Goal: Feedback & Contribution: Leave review/rating

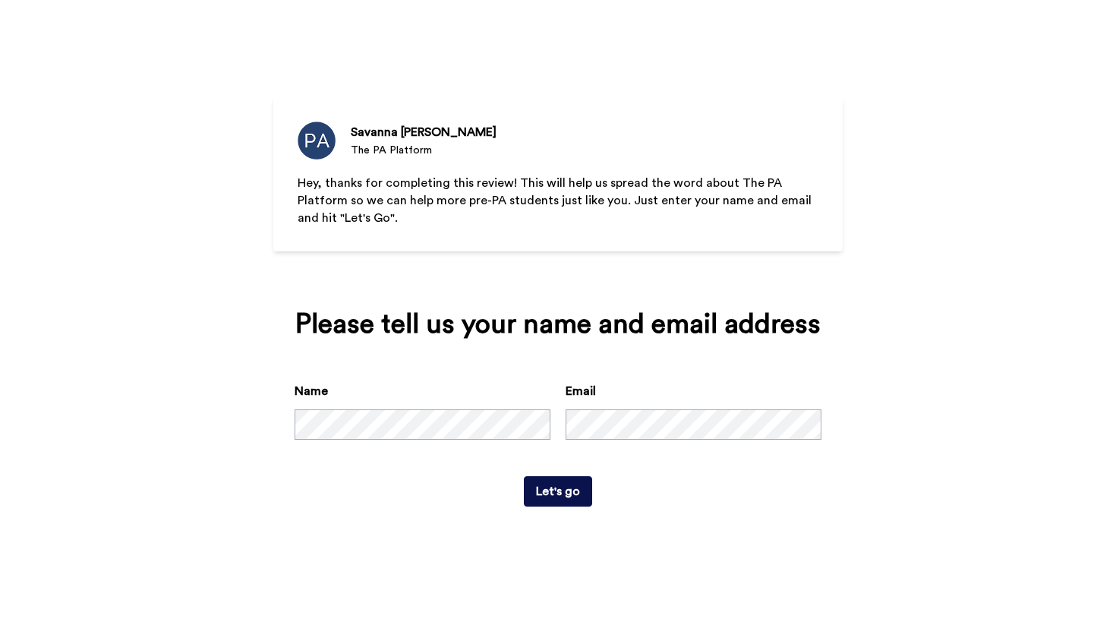
click at [560, 507] on button "Let's go" at bounding box center [558, 491] width 68 height 30
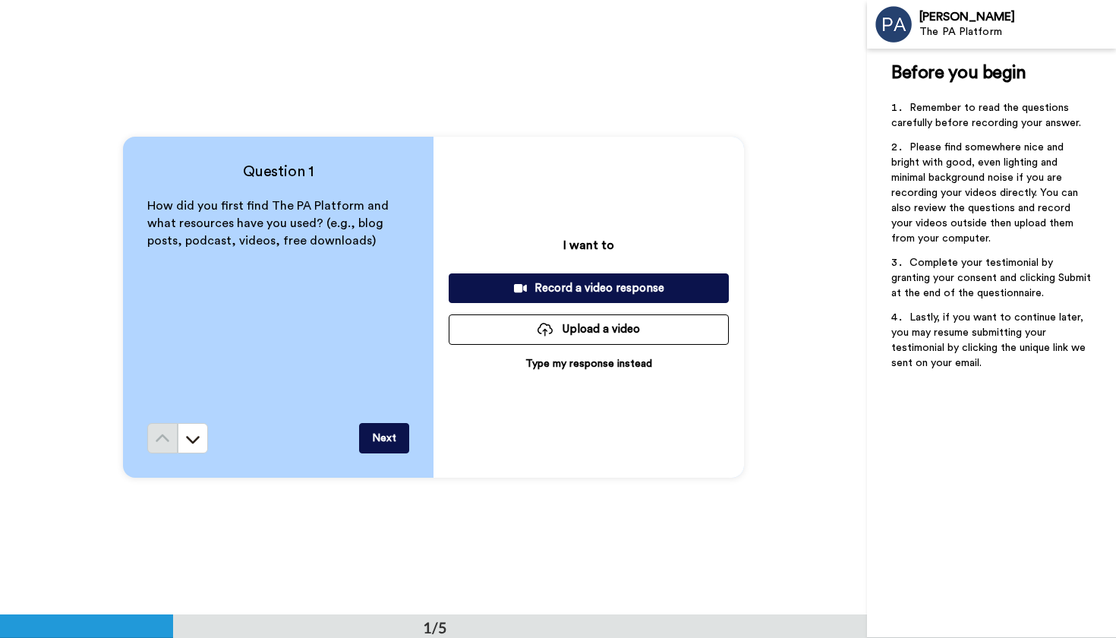
click at [598, 360] on p "Type my response instead" at bounding box center [588, 363] width 127 height 15
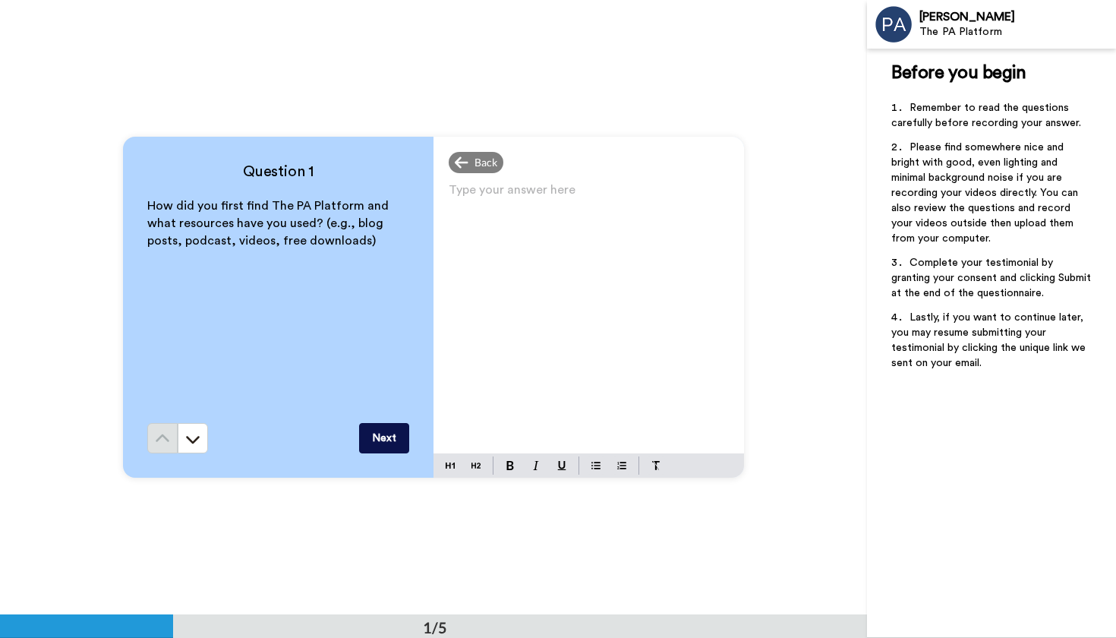
click at [567, 207] on p "Type your answer here ﻿" at bounding box center [589, 195] width 280 height 21
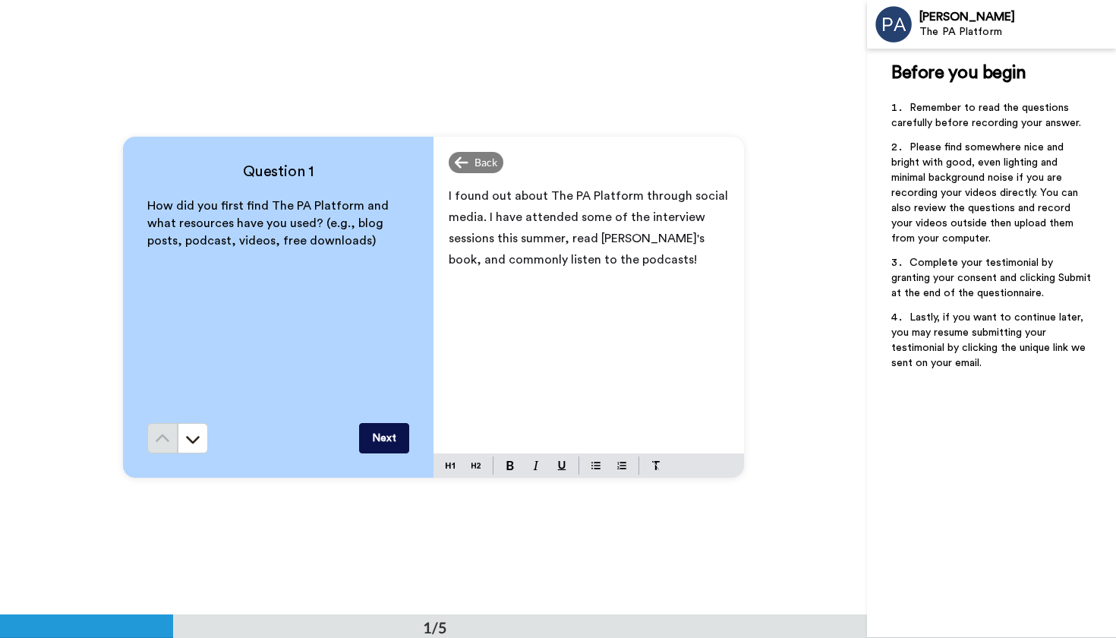
click at [384, 432] on button "Next" at bounding box center [384, 438] width 50 height 30
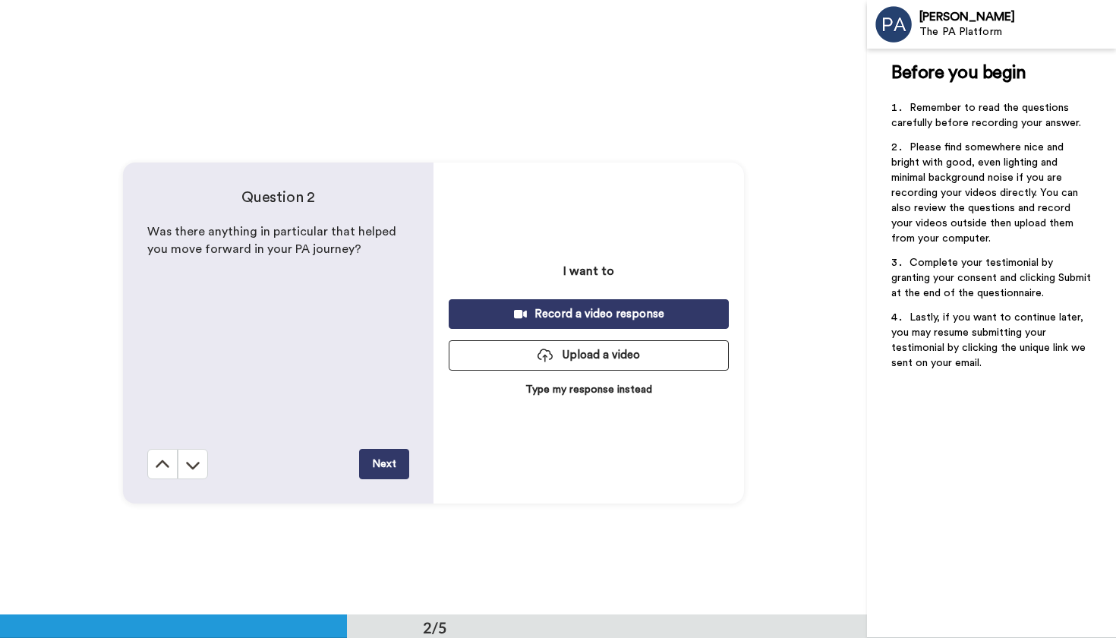
scroll to position [615, 0]
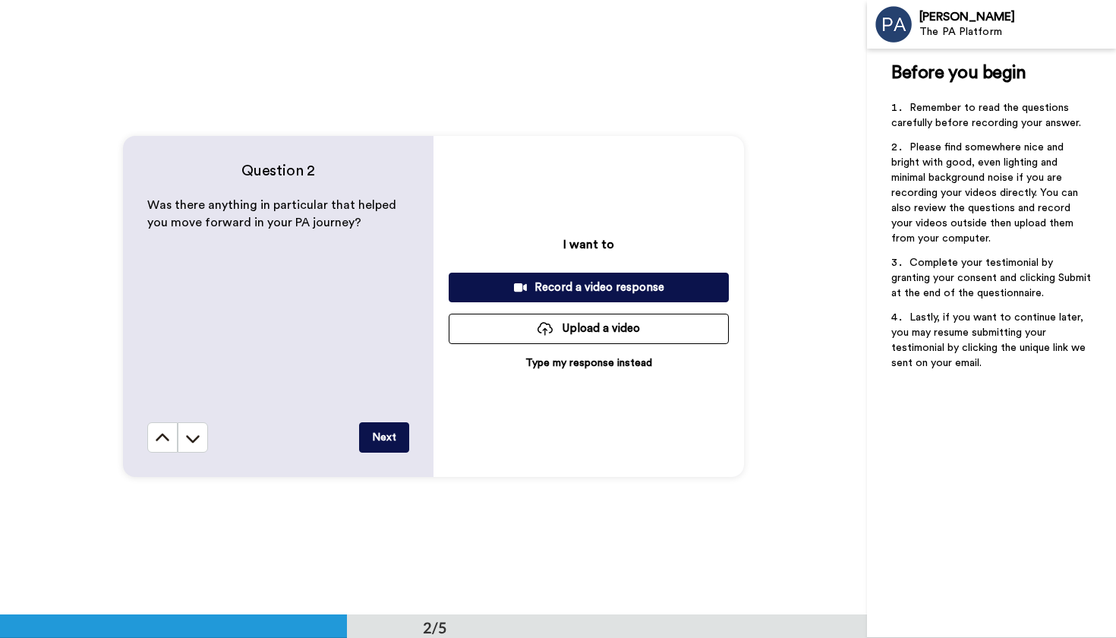
click at [552, 361] on p "Type my response instead" at bounding box center [588, 362] width 127 height 15
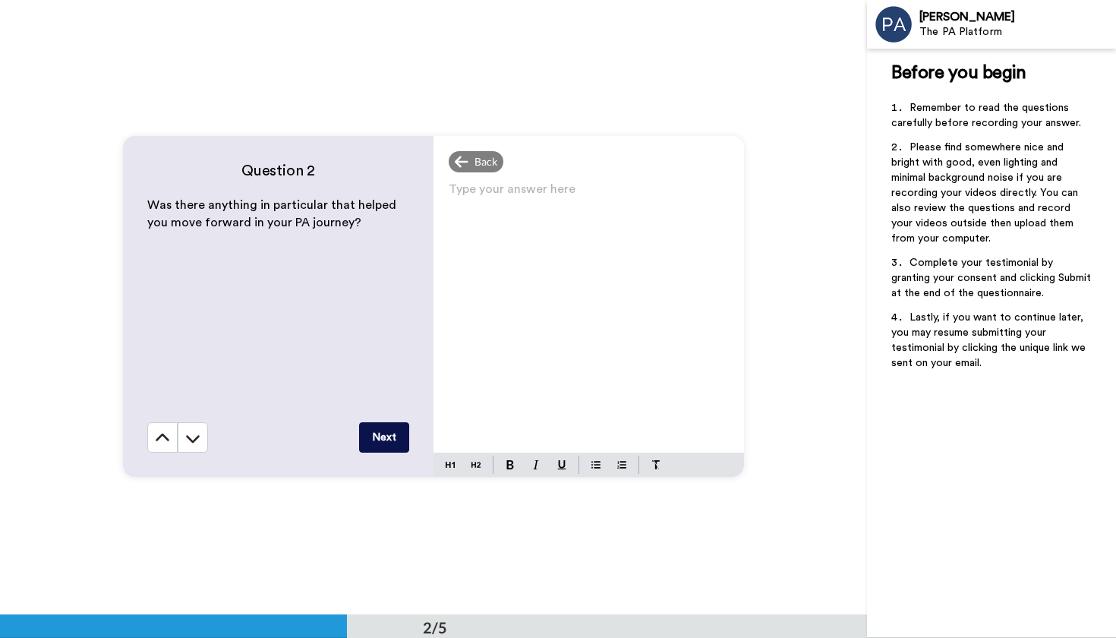
click at [558, 267] on div "Type your answer here ﻿" at bounding box center [589, 315] width 311 height 274
click at [386, 433] on button "Next" at bounding box center [384, 437] width 50 height 30
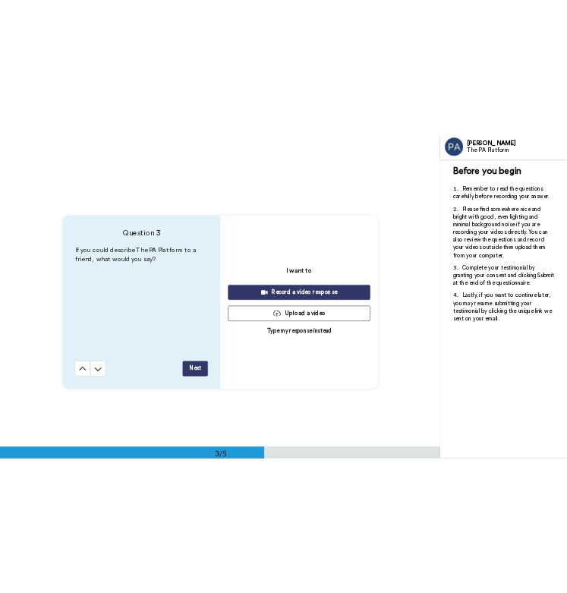
scroll to position [1229, 0]
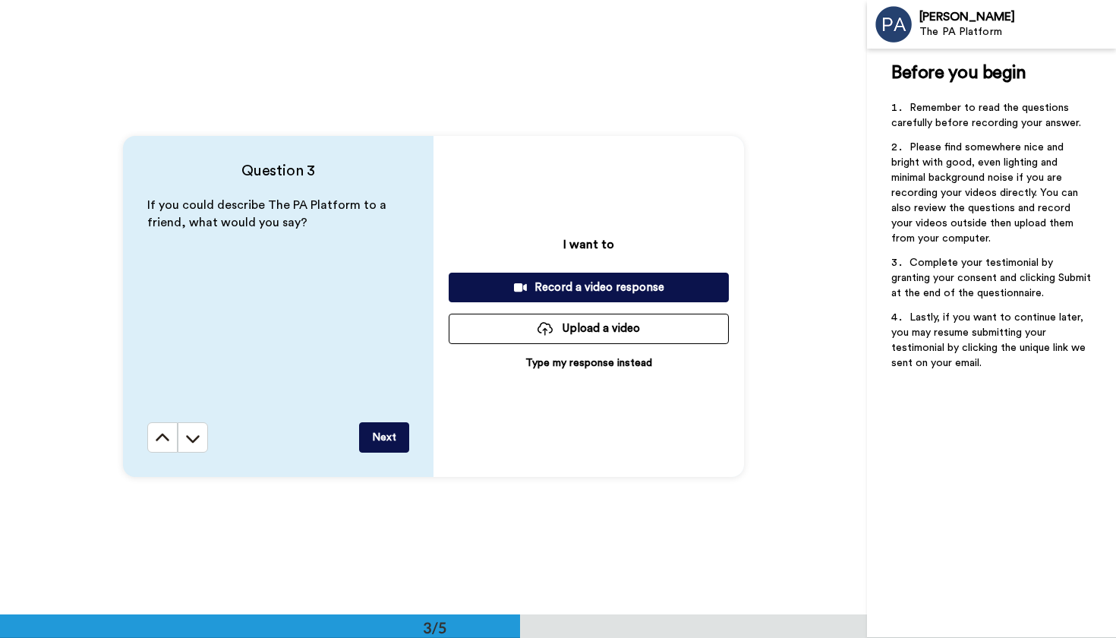
click at [555, 358] on p "Type my response instead" at bounding box center [588, 362] width 127 height 15
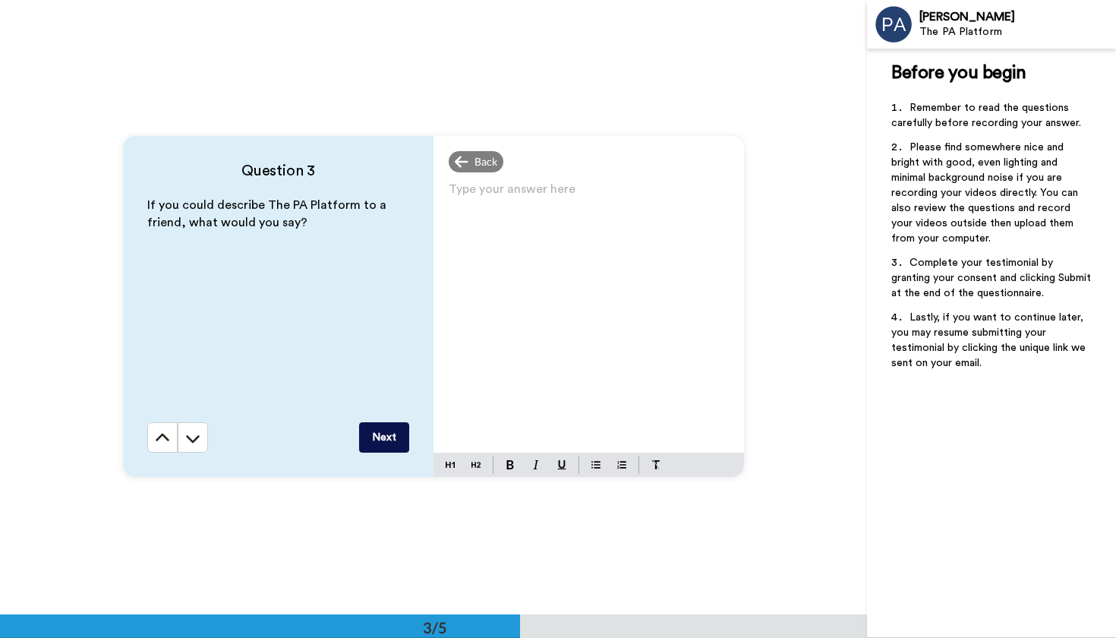
drag, startPoint x: 301, startPoint y: 222, endPoint x: 141, endPoint y: 194, distance: 162.5
click at [141, 194] on div "Question 3 If you could describe The PA Platform to a friend, what would you sa…" at bounding box center [278, 306] width 311 height 341
copy span "If you could describe The PA Platform to a friend, what would you say?"
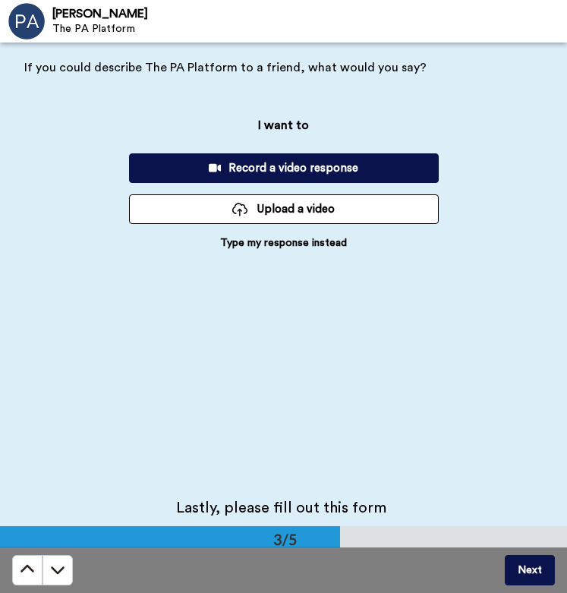
scroll to position [881, 0]
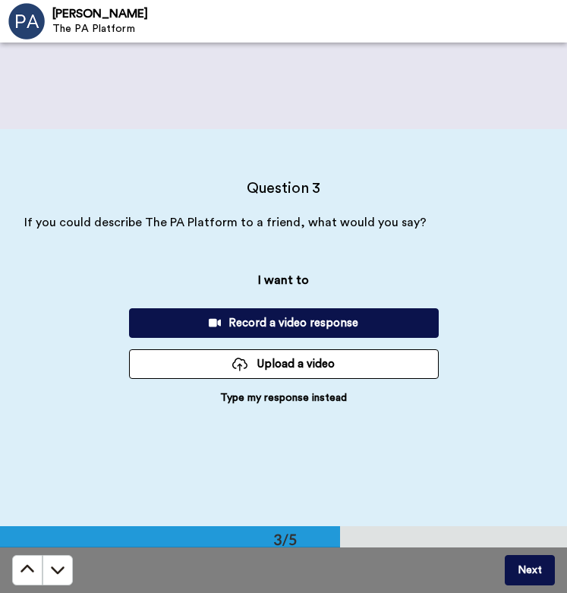
click at [257, 396] on p "Type my response instead" at bounding box center [283, 397] width 127 height 15
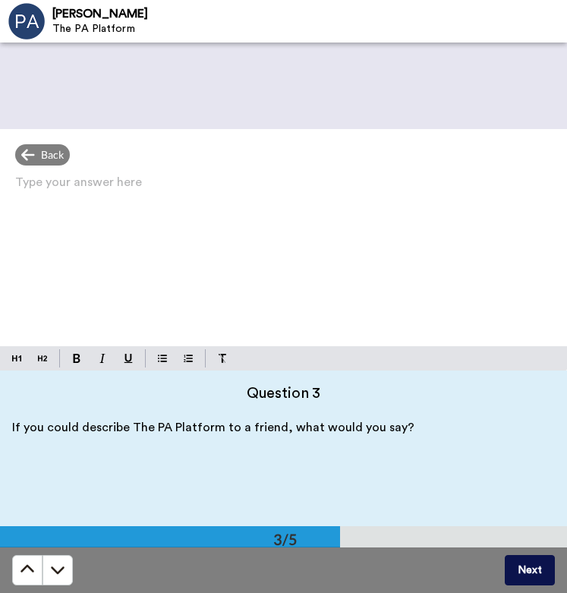
click at [284, 200] on div "Type your answer here ﻿" at bounding box center [283, 259] width 567 height 175
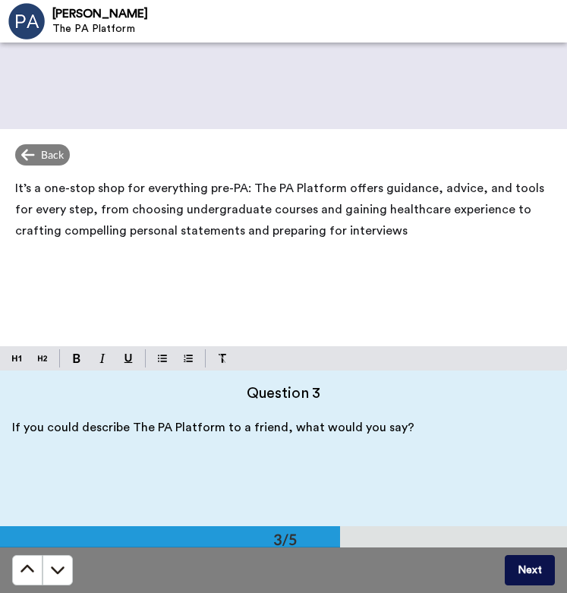
click at [250, 188] on span "It’s a one-stop shop for everything pre-PA: The PA Platform offers guidance, ad…" at bounding box center [281, 209] width 532 height 55
click at [16, 190] on span "It’s a one-stop shop for everything pre-PA. The PA Platform offers guidance, ad…" at bounding box center [281, 209] width 532 height 55
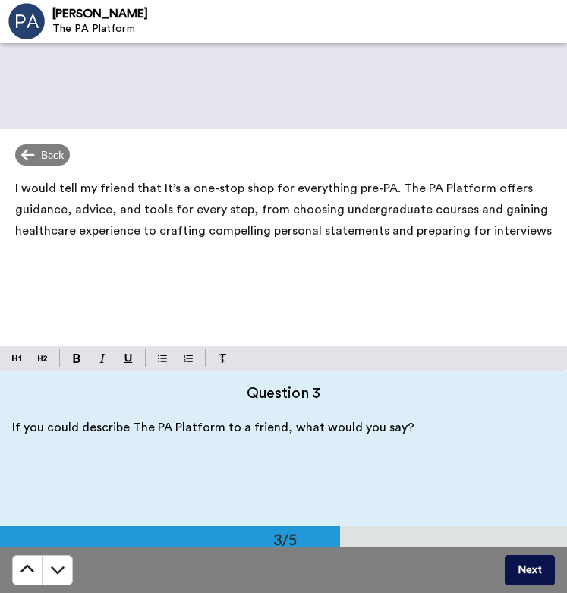
click at [169, 191] on span "I would tell my friend that It’s a one-stop shop for everything pre-PA. The PA …" at bounding box center [283, 209] width 537 height 55
click at [173, 193] on span "I would tell my friend that It’s a one-stop shop for everything pre-PA. The PA …" at bounding box center [283, 209] width 537 height 55
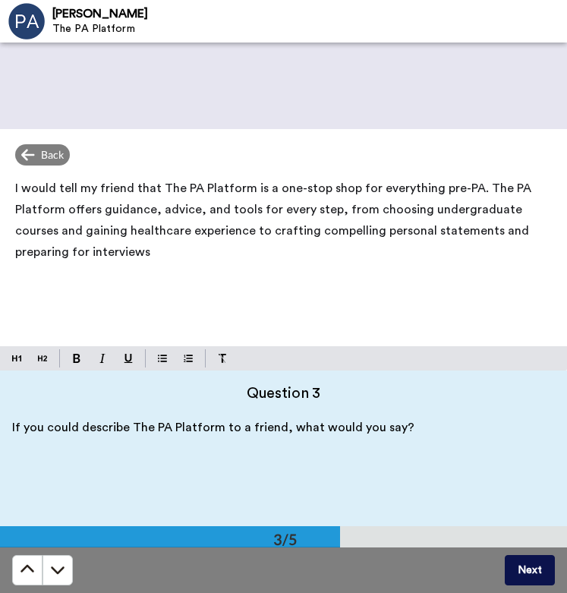
click at [190, 250] on p "I would tell my friend that The PA Platform is a one-stop shop for everything p…" at bounding box center [283, 220] width 537 height 85
drag, startPoint x: 481, startPoint y: 186, endPoint x: 67, endPoint y: 207, distance: 414.4
click at [67, 207] on span "I would tell my friend that The PA Platform is a one-stop shop for everything p…" at bounding box center [274, 220] width 519 height 76
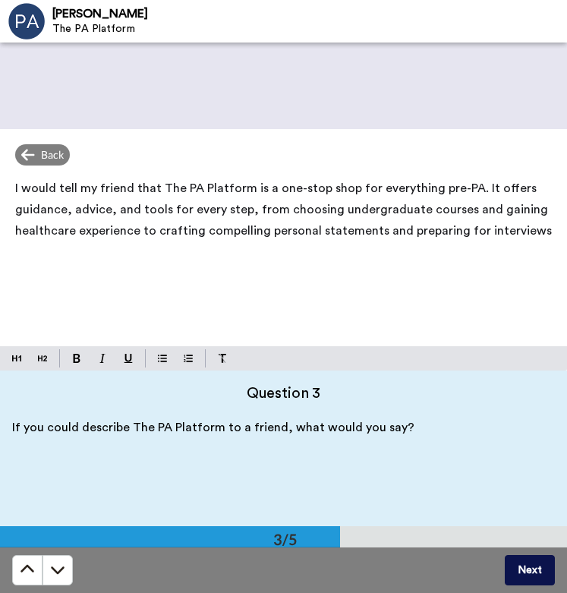
click at [86, 238] on p "I would tell my friend that The PA Platform is a one-stop shop for everything p…" at bounding box center [283, 210] width 537 height 64
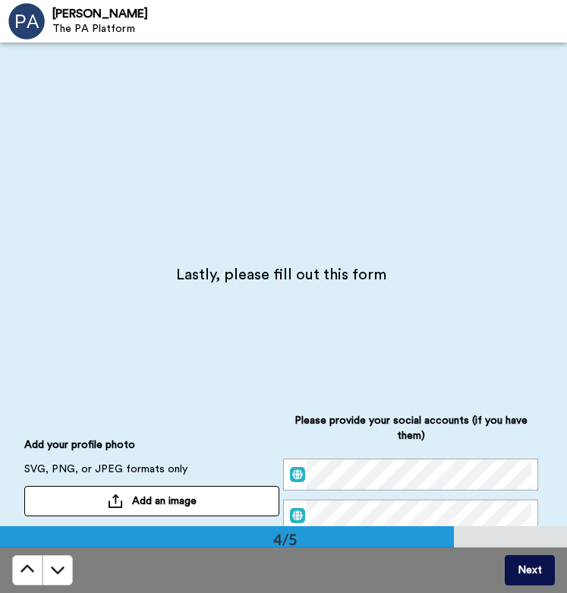
scroll to position [1594, 0]
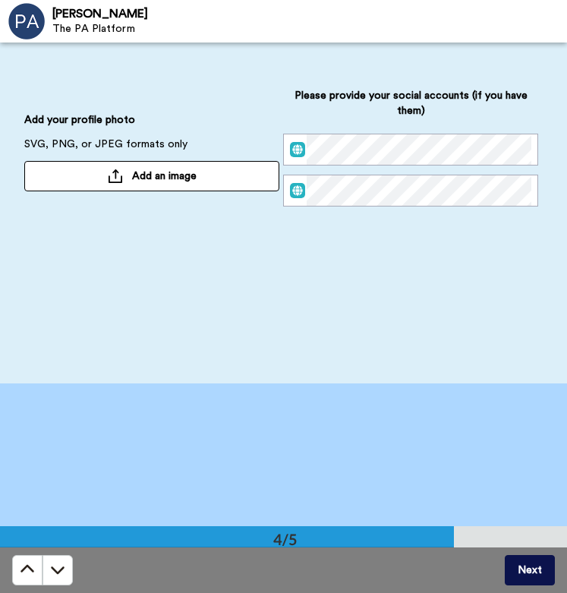
click at [216, 169] on button "Add an image" at bounding box center [151, 176] width 255 height 30
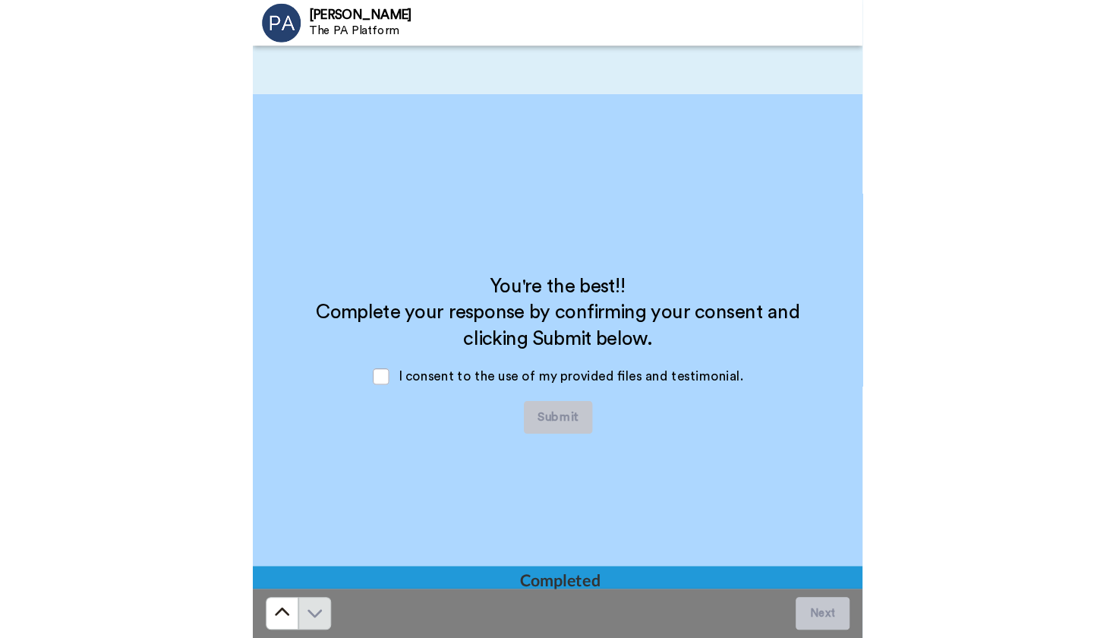
scroll to position [1888, 0]
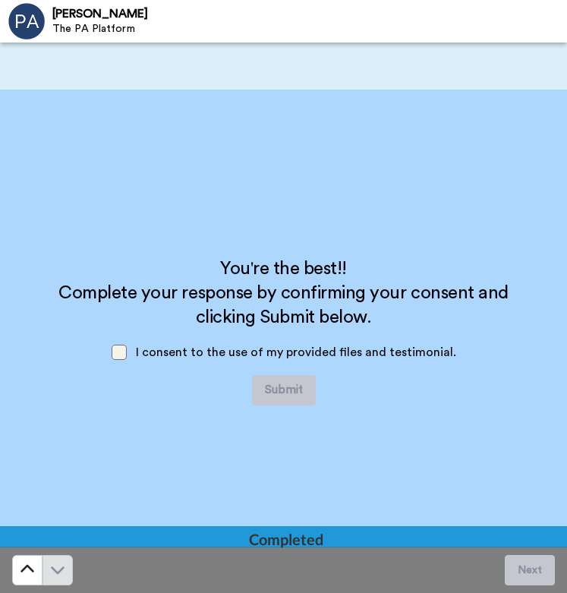
click at [123, 356] on span at bounding box center [119, 352] width 15 height 15
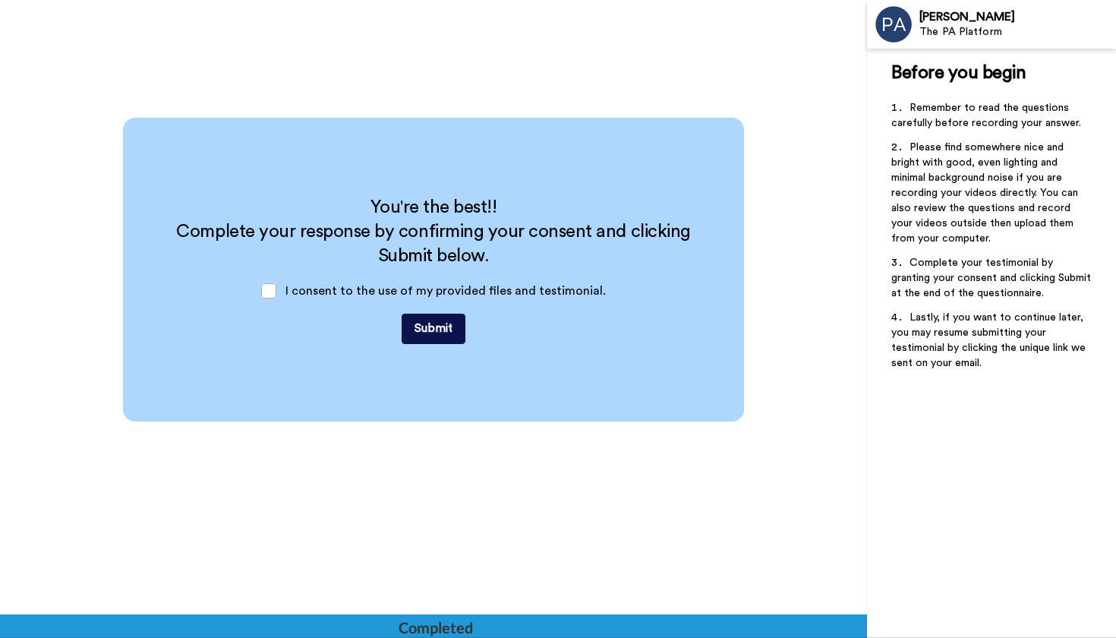
scroll to position [2340, 0]
click at [272, 290] on span at bounding box center [268, 291] width 15 height 15
click at [272, 292] on span at bounding box center [268, 291] width 15 height 15
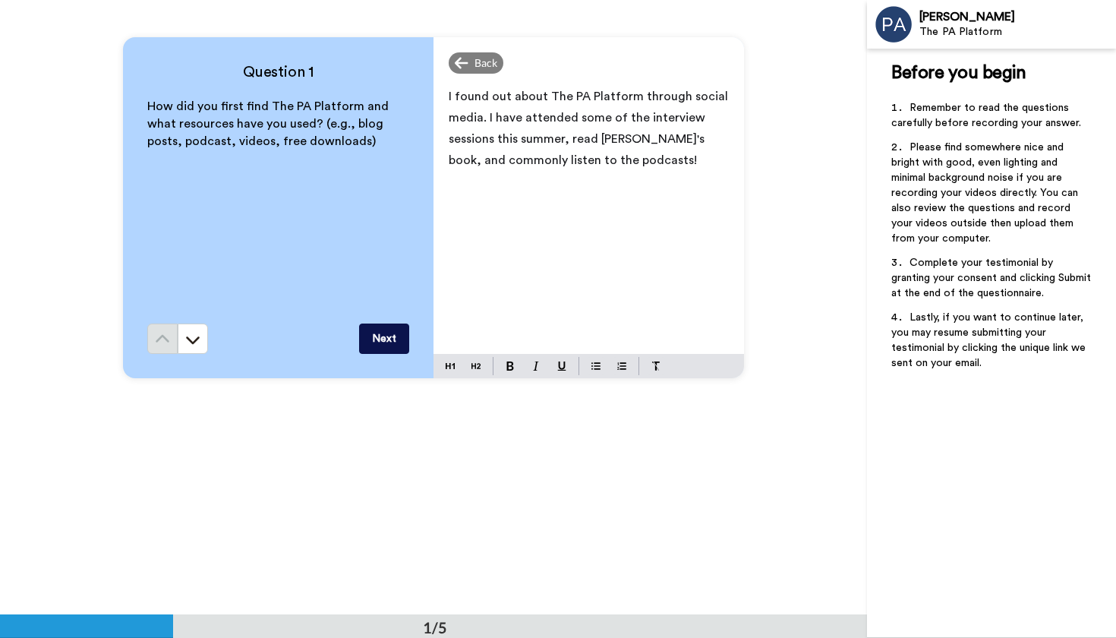
scroll to position [399, 0]
